Goal: Information Seeking & Learning: Learn about a topic

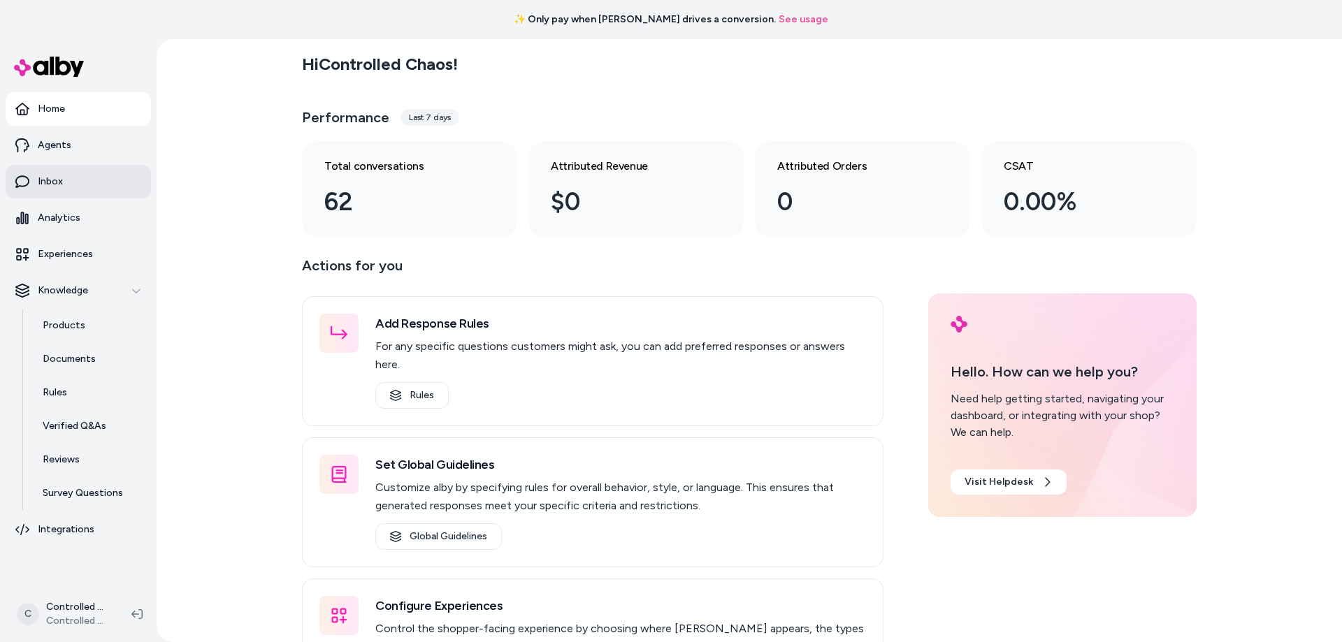
click at [80, 188] on link "Inbox" at bounding box center [78, 182] width 145 height 34
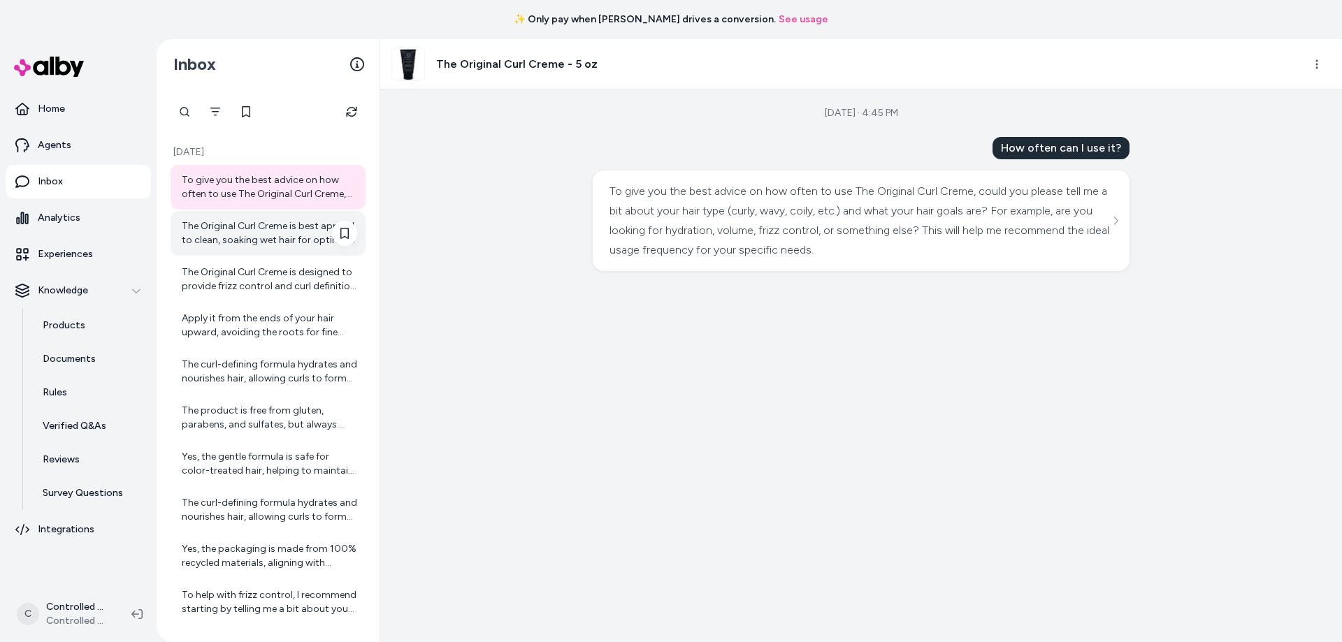
click at [232, 232] on div "The Original Curl Creme is best applied to clean, soaking wet hair for optimal …" at bounding box center [269, 233] width 175 height 28
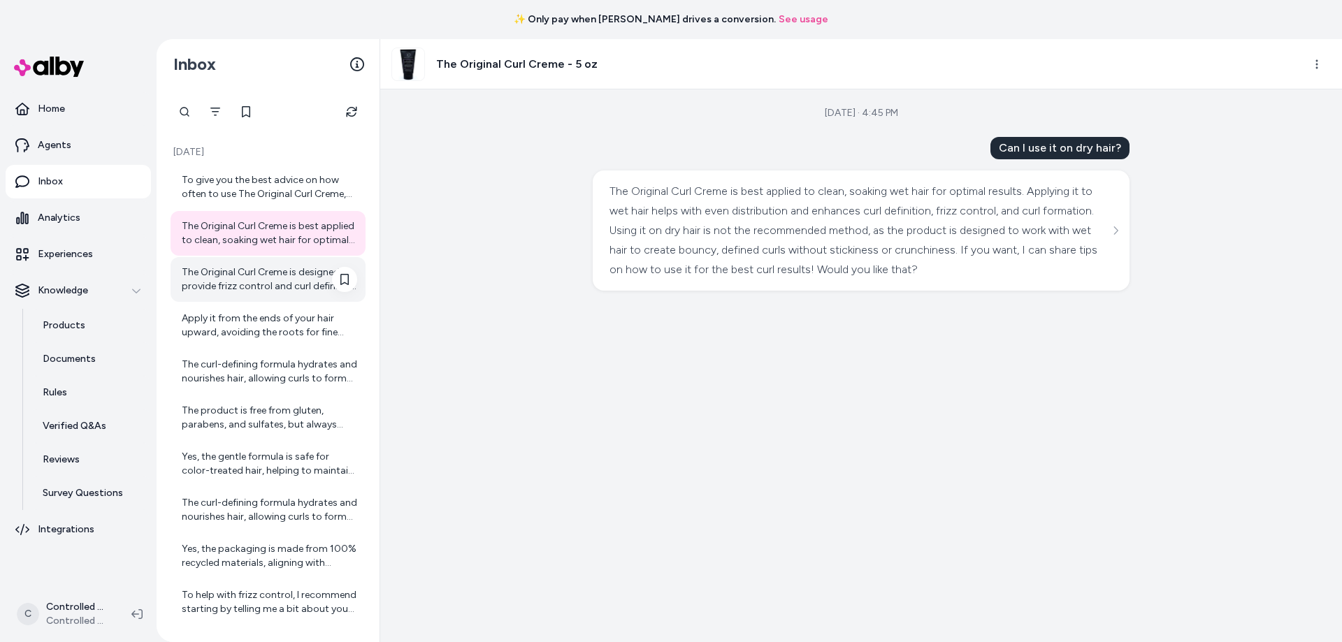
click at [245, 266] on div "The Original Curl Creme is designed to provide frizz control and curl definitio…" at bounding box center [269, 280] width 175 height 28
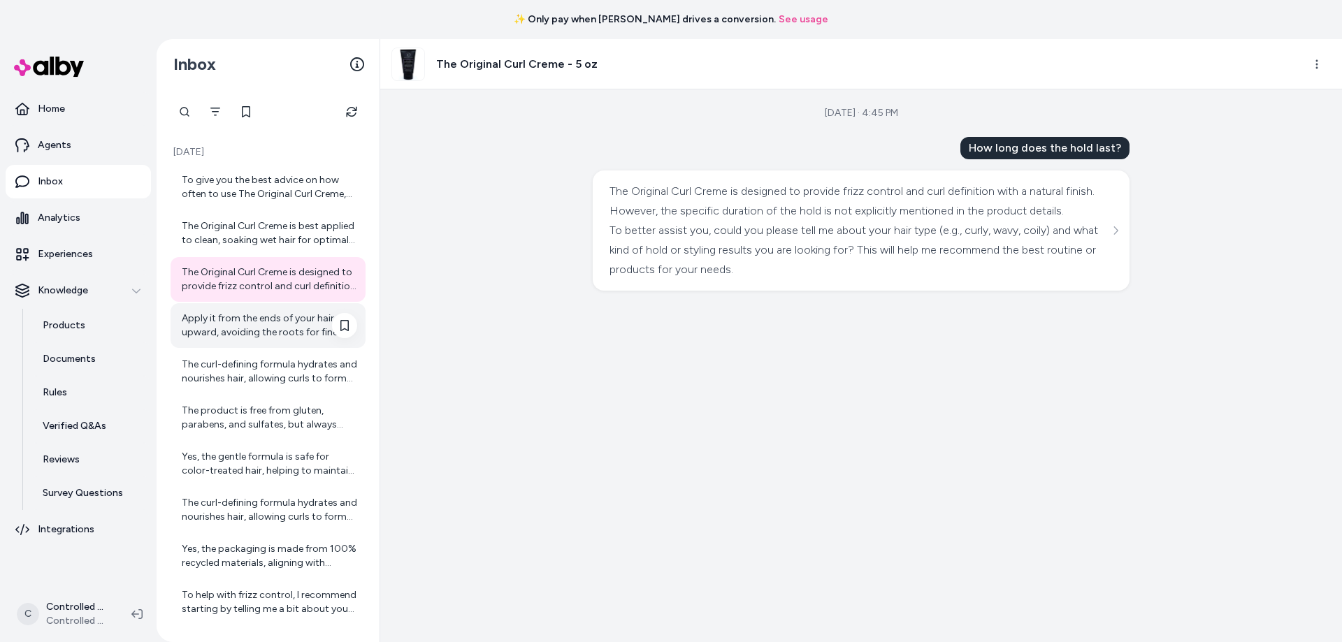
click at [251, 312] on div "Apply it from the ends of your hair upward, avoiding the roots for fine hair." at bounding box center [269, 326] width 175 height 28
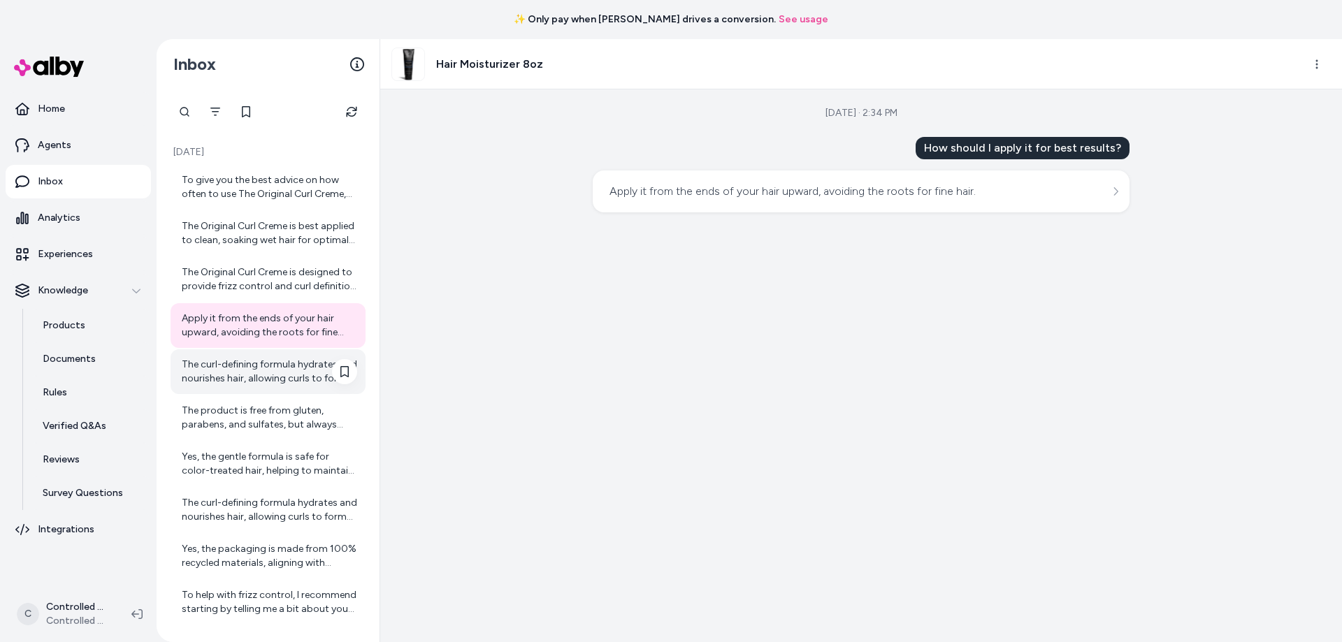
click at [259, 360] on div "The curl-defining formula hydrates and nourishes hair, allowing curls to form n…" at bounding box center [269, 372] width 175 height 28
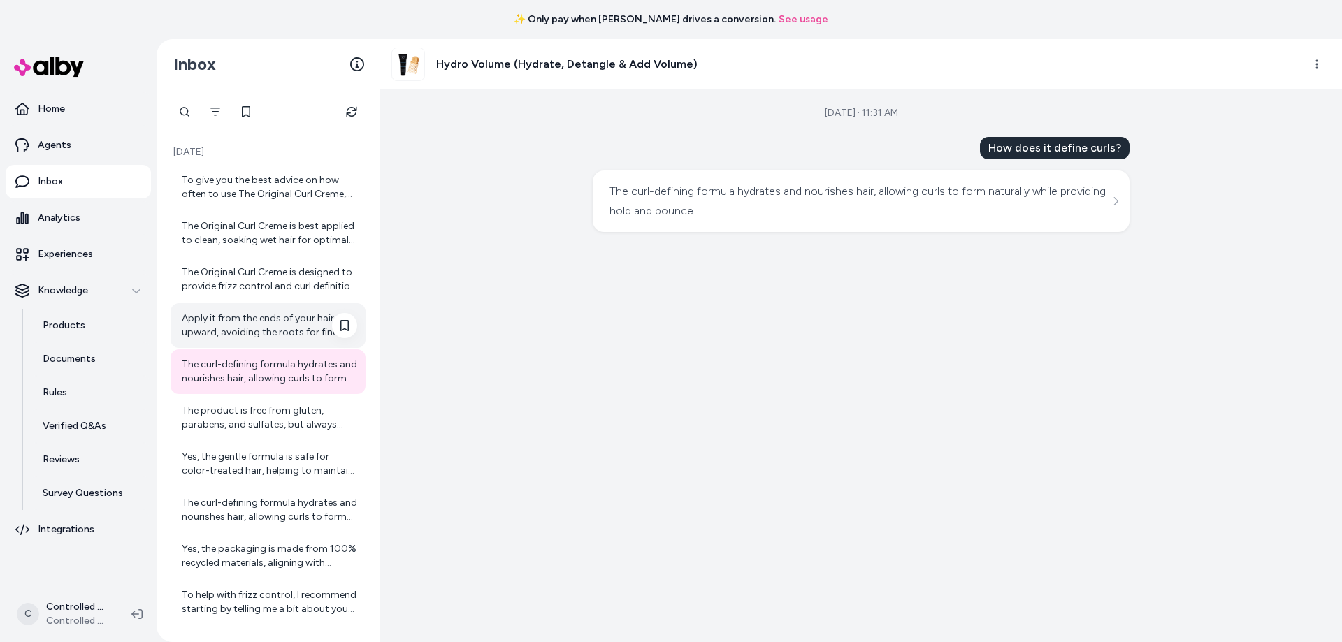
click at [250, 308] on div "Apply it from the ends of your hair upward, avoiding the roots for fine hair." at bounding box center [268, 325] width 195 height 45
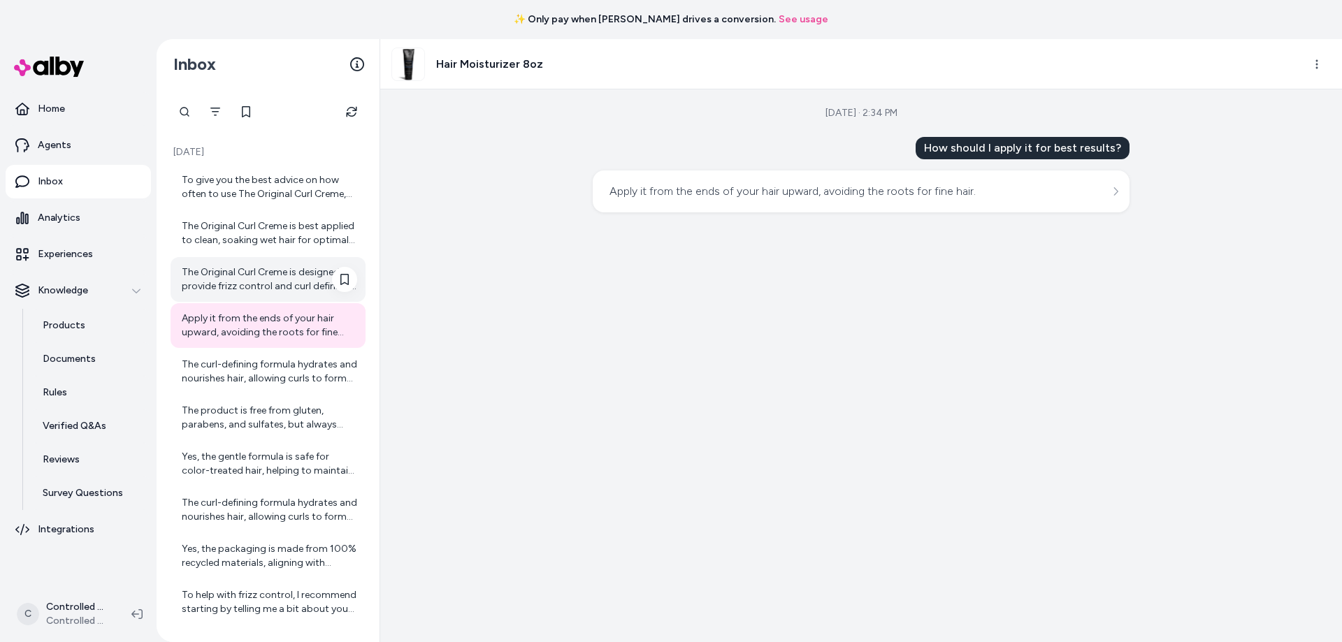
click at [244, 280] on div "The Original Curl Creme is designed to provide frizz control and curl definitio…" at bounding box center [269, 280] width 175 height 28
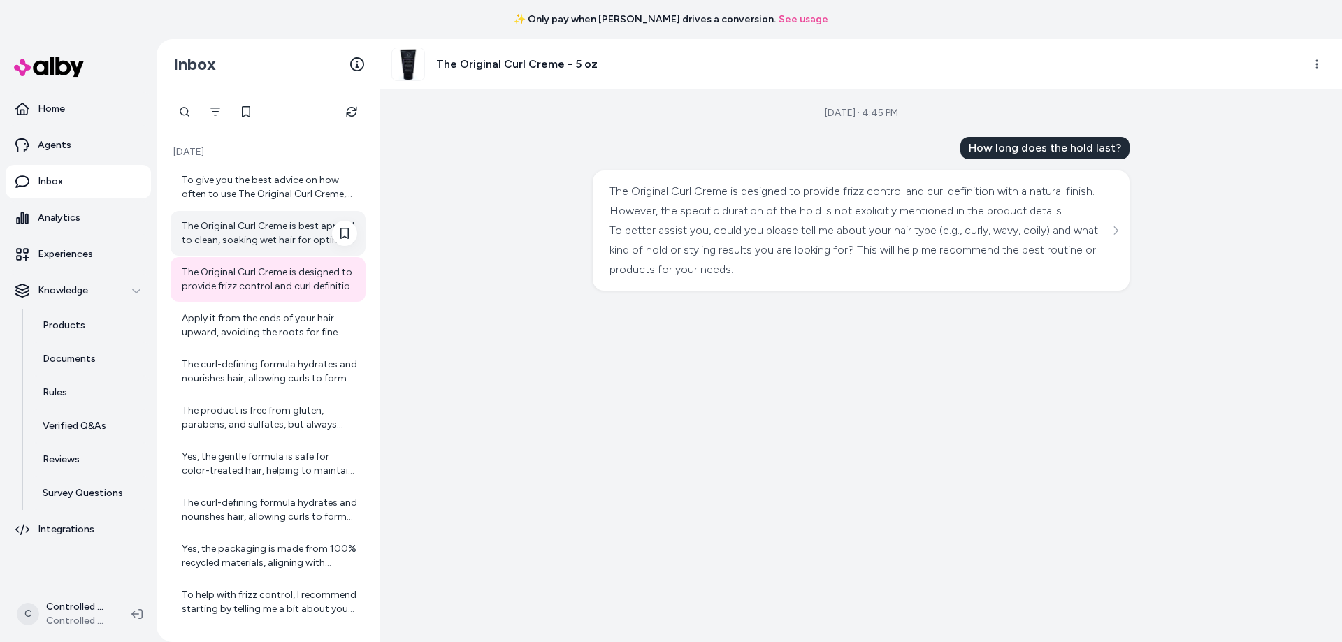
click at [254, 234] on div "The Original Curl Creme is best applied to clean, soaking wet hair for optimal …" at bounding box center [269, 233] width 175 height 28
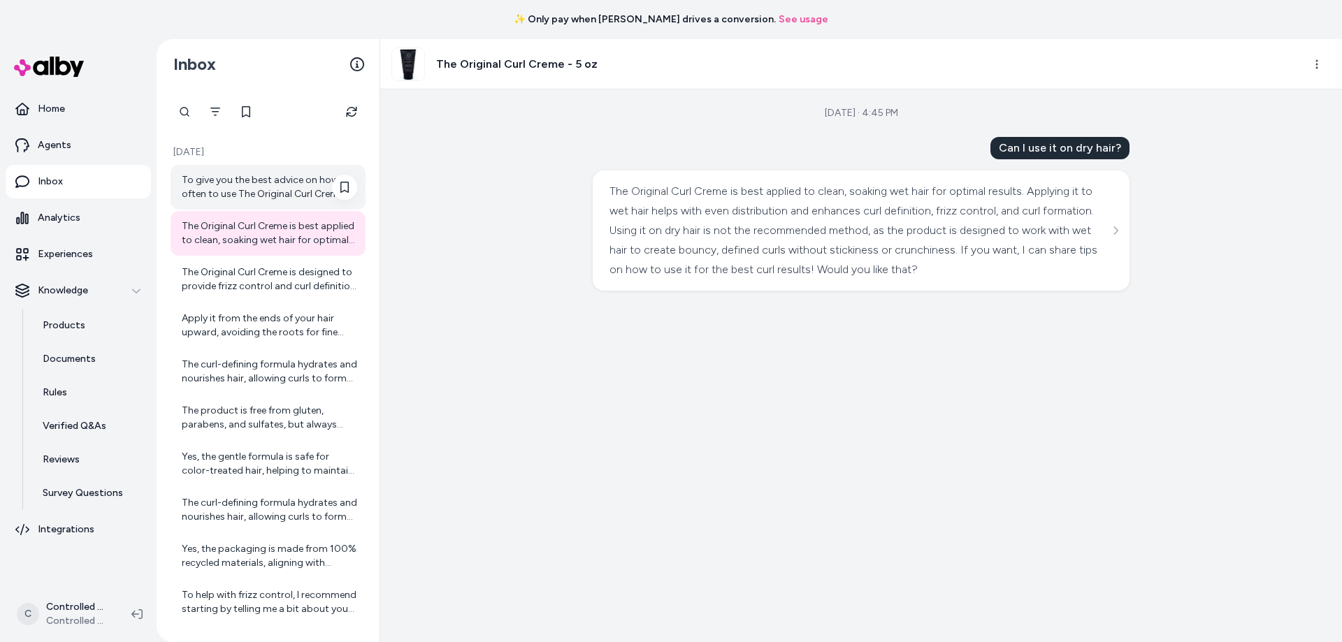
click at [258, 193] on div "To give you the best advice on how often to use The Original Curl Creme, could …" at bounding box center [269, 187] width 175 height 28
